Goal: Task Accomplishment & Management: Manage account settings

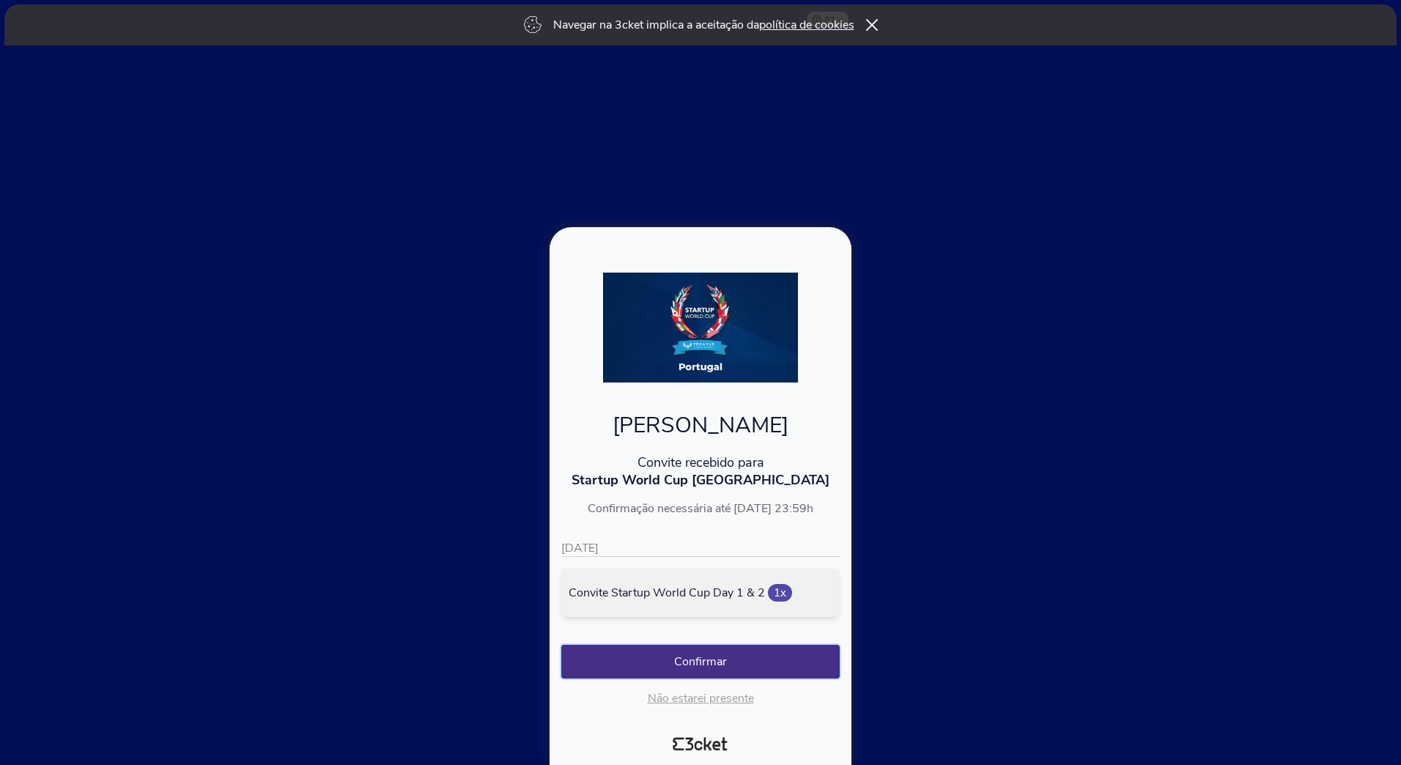
click at [690, 661] on button "Confirmar" at bounding box center [700, 662] width 279 height 34
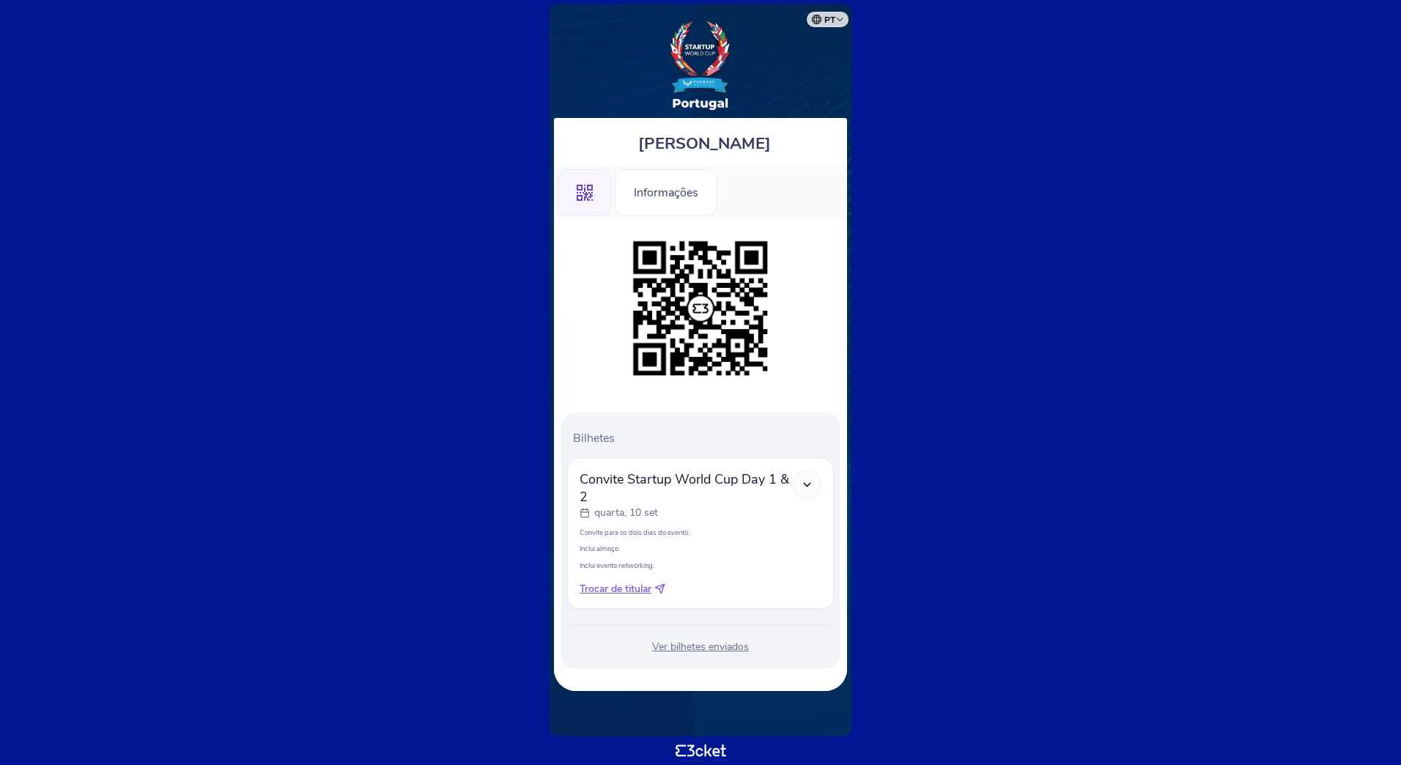
click at [800, 483] on div at bounding box center [807, 485] width 29 height 29
click at [808, 483] on icon at bounding box center [807, 485] width 12 height 12
click at [696, 648] on div "Ver bilhetes enviados" at bounding box center [700, 647] width 267 height 15
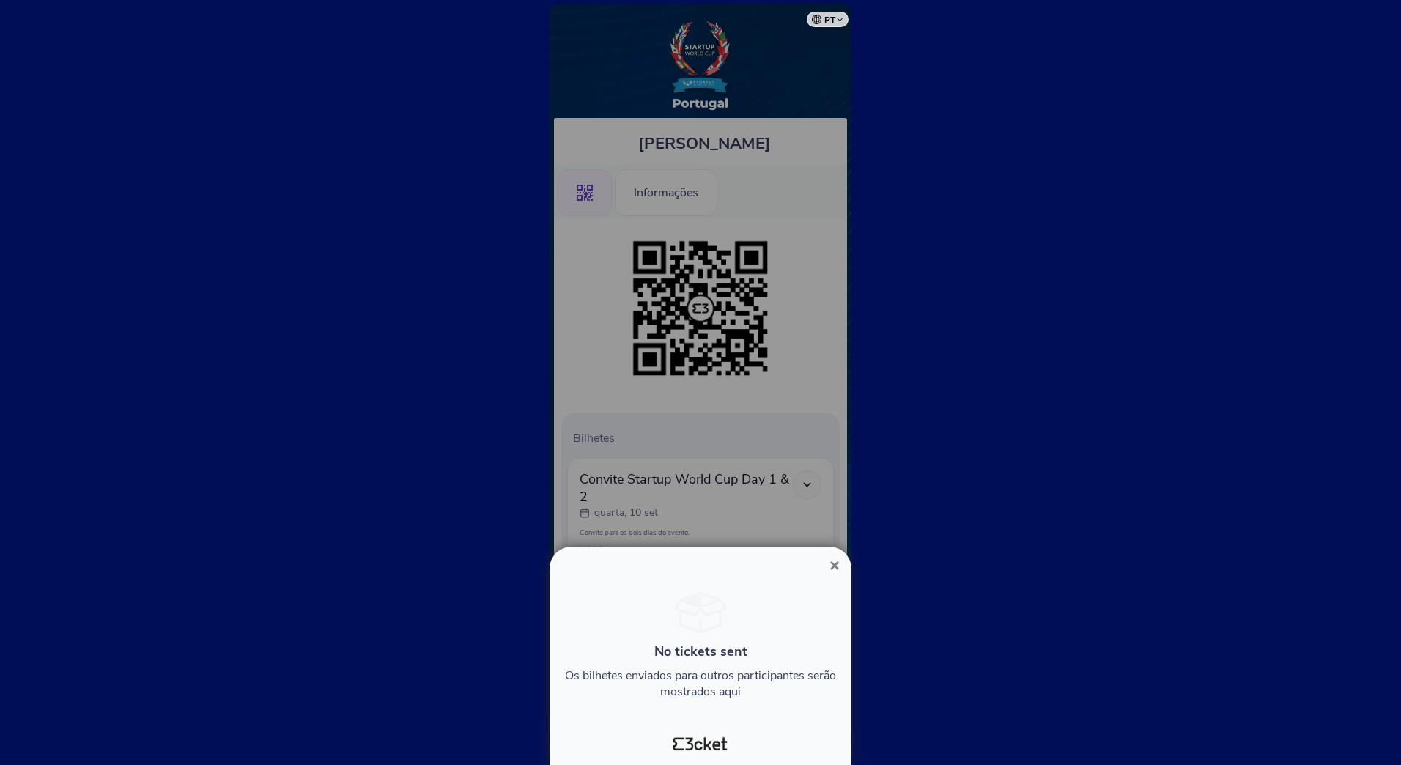
click at [836, 570] on span "×" at bounding box center [835, 566] width 10 height 20
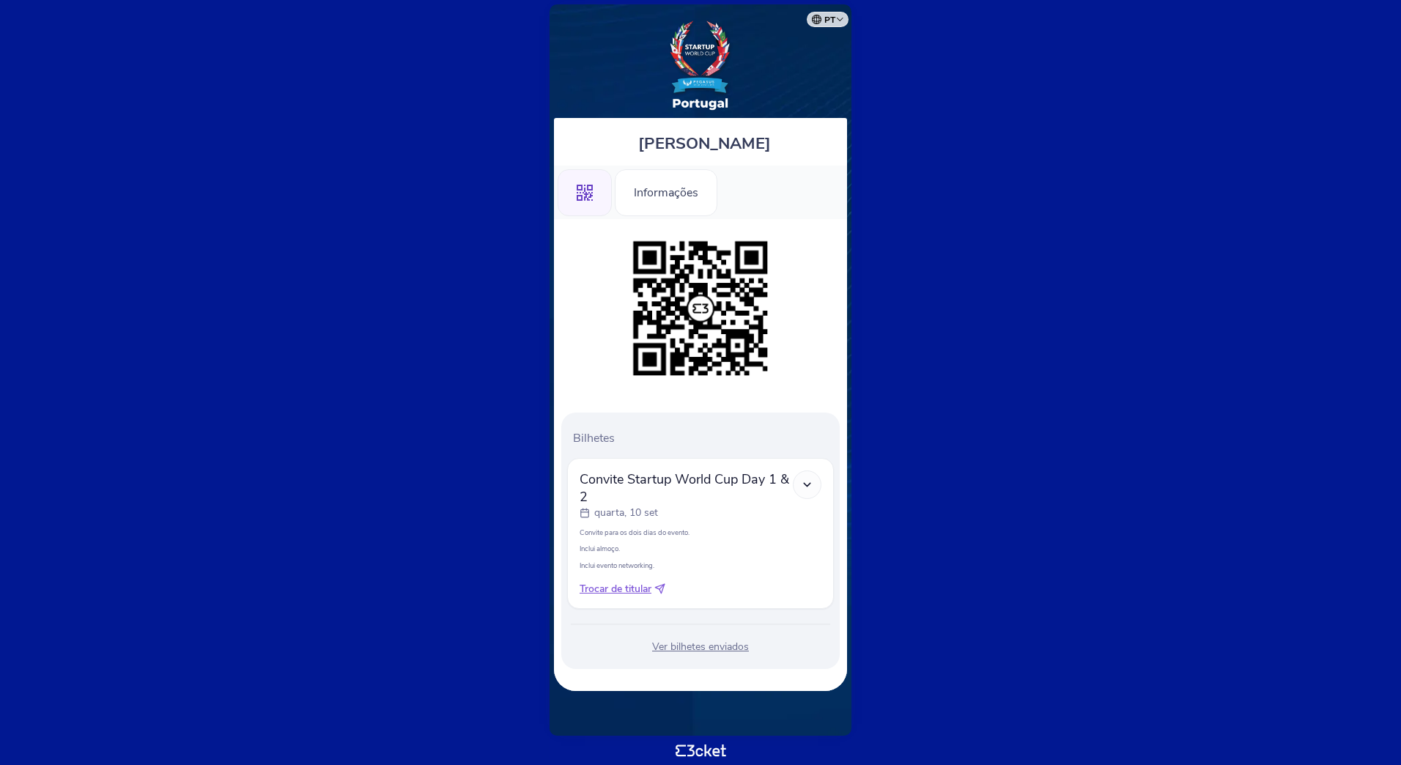
click at [809, 484] on polyline at bounding box center [807, 484] width 7 height 3
click at [663, 188] on div "Informações" at bounding box center [666, 192] width 103 height 47
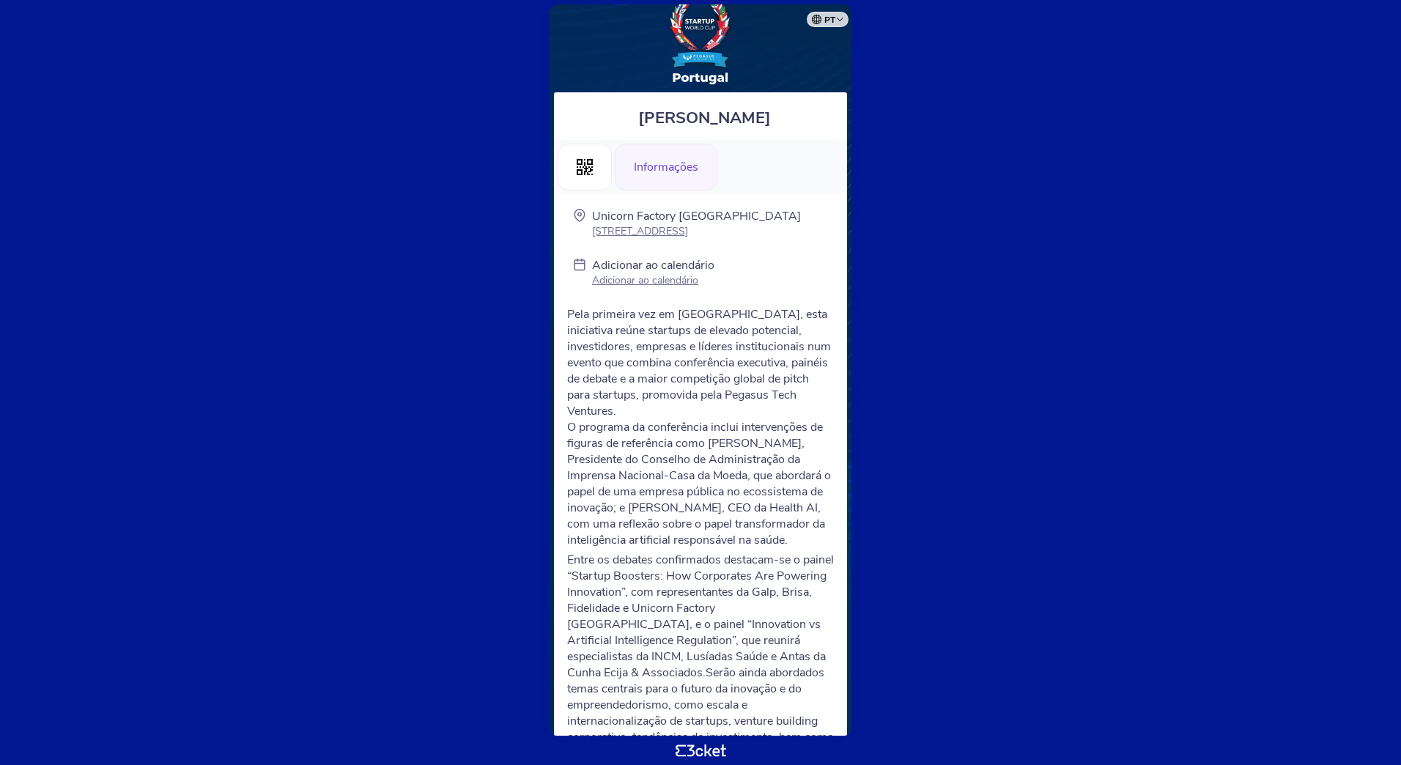
scroll to position [26, 0]
click at [624, 274] on p "Adicionar ao calendário" at bounding box center [653, 280] width 122 height 14
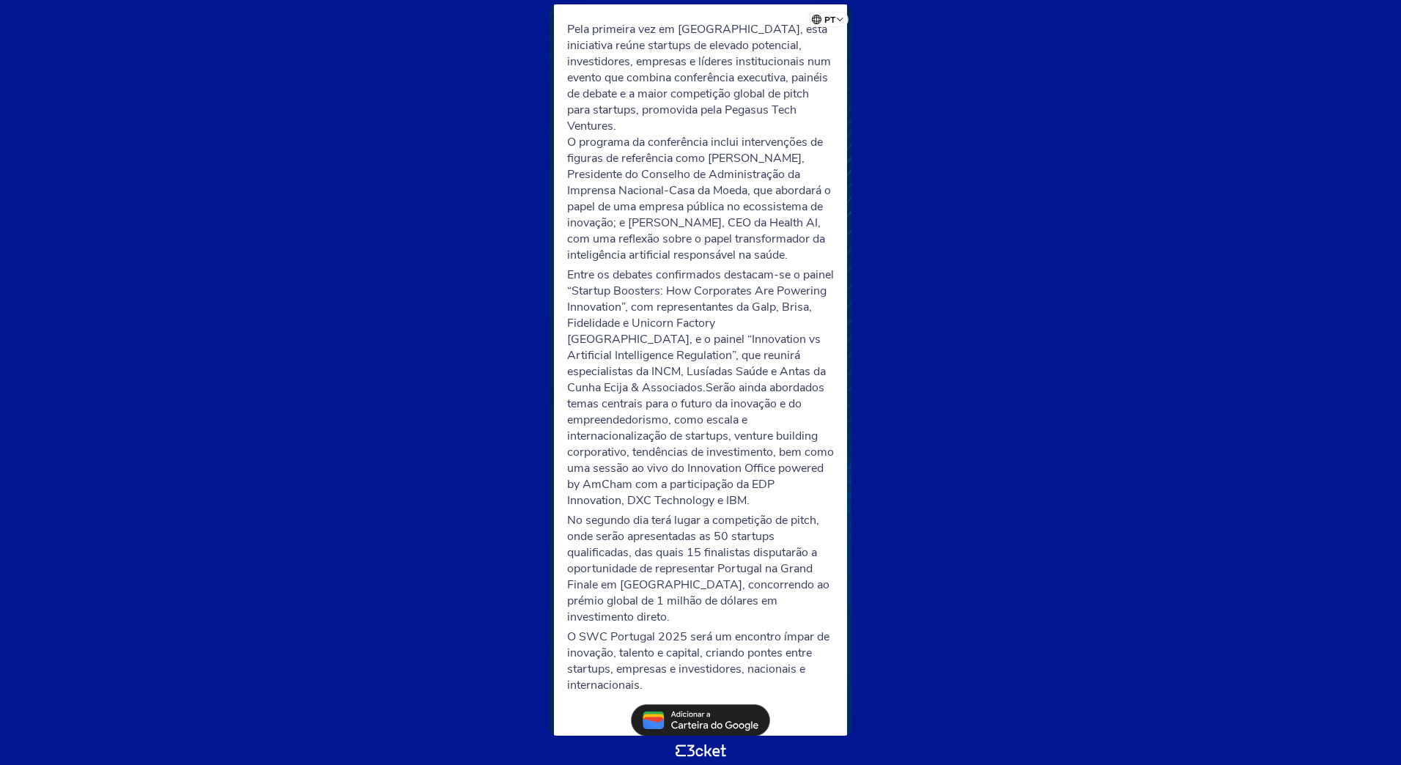
scroll to position [0, 0]
